Goal: Check status

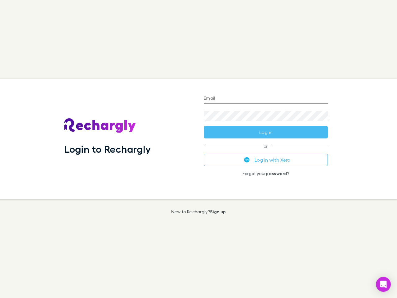
click at [199, 149] on div "Login to Rechargly" at bounding box center [129, 139] width 140 height 120
click at [266, 99] on input "Email" at bounding box center [266, 99] width 124 height 10
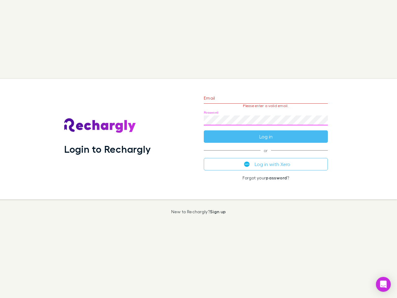
click at [266, 132] on form "Email Please enter a valid email. Password Log in" at bounding box center [266, 116] width 124 height 54
click at [266, 160] on div "Email Please enter a valid email. Password Log in or Log in with Xero Forgot yo…" at bounding box center [266, 139] width 134 height 120
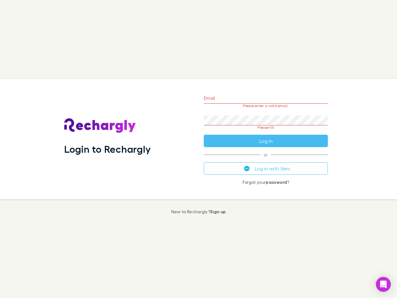
click at [383, 284] on icon "Open Intercom Messenger" at bounding box center [383, 283] width 7 height 7
